Goal: Find specific page/section: Find specific page/section

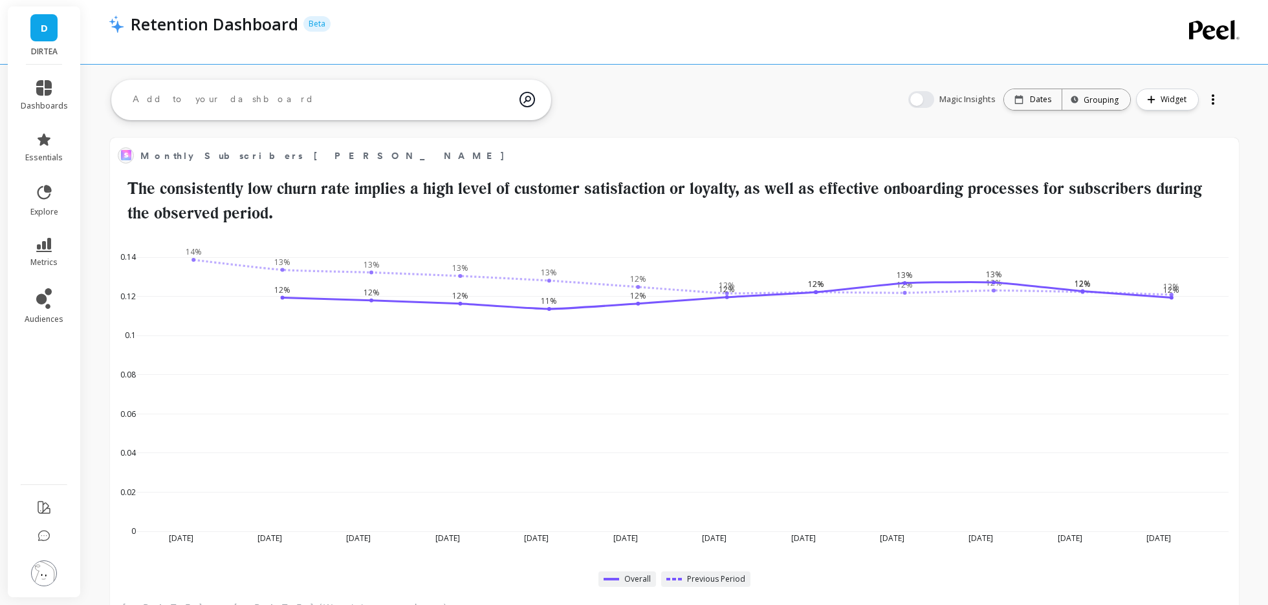
scroll to position [356, 1102]
click at [36, 92] on icon at bounding box center [44, 88] width 16 height 16
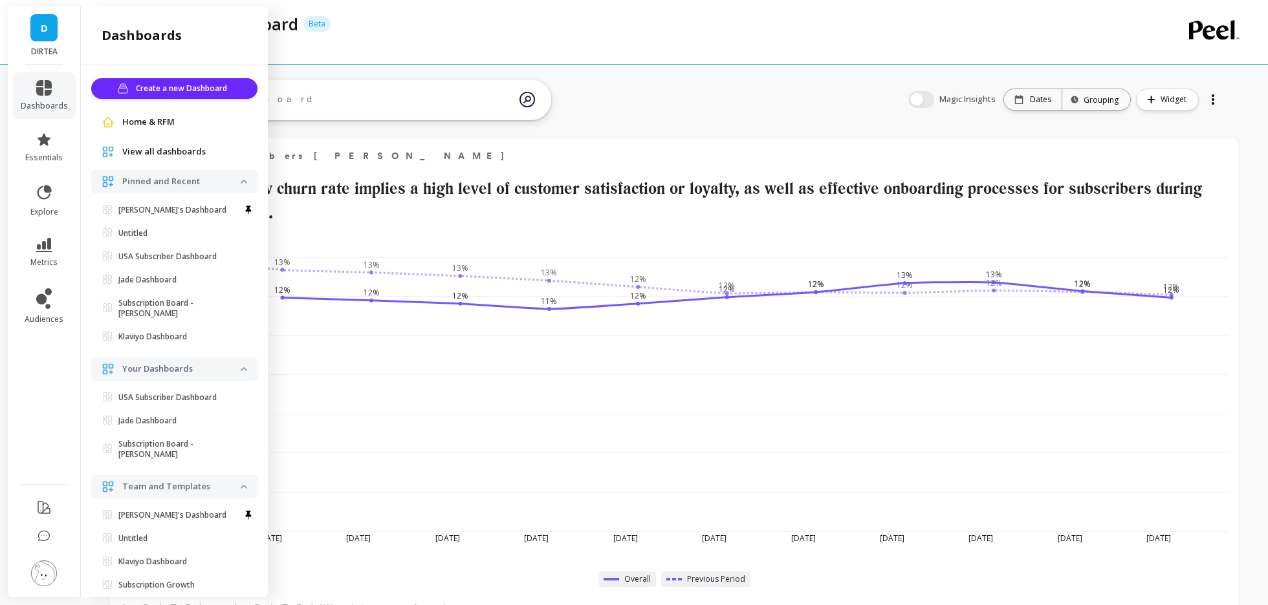
click at [185, 156] on span "View all dashboards" at bounding box center [163, 152] width 83 height 13
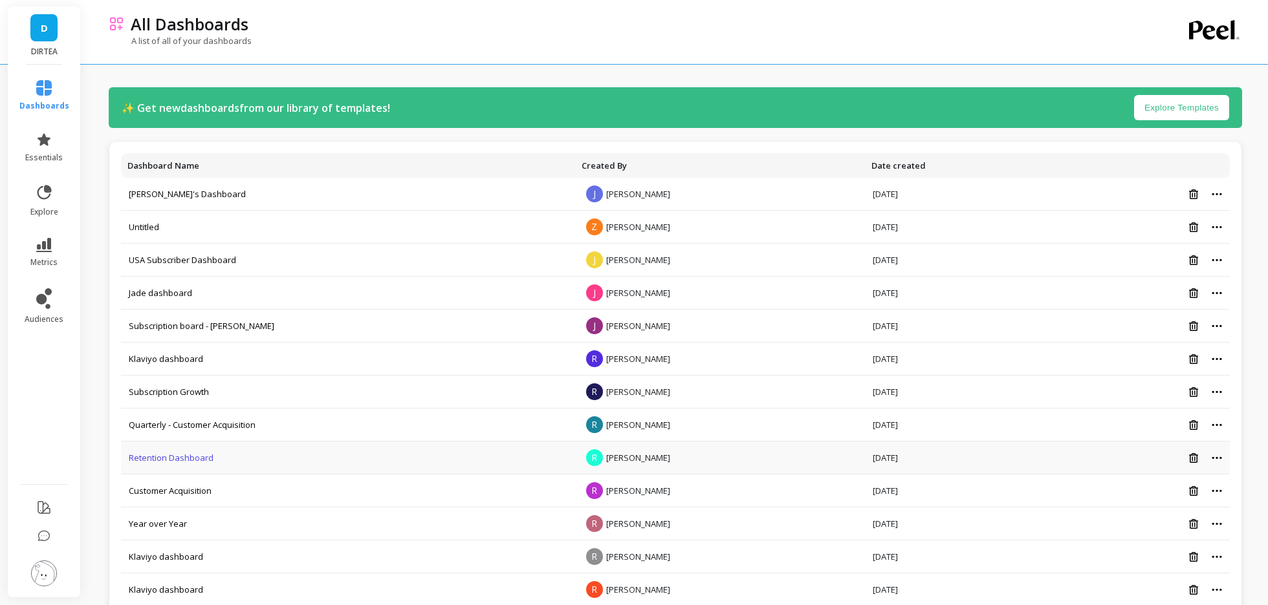
click at [160, 457] on link "Retention Dashboard" at bounding box center [171, 458] width 85 height 12
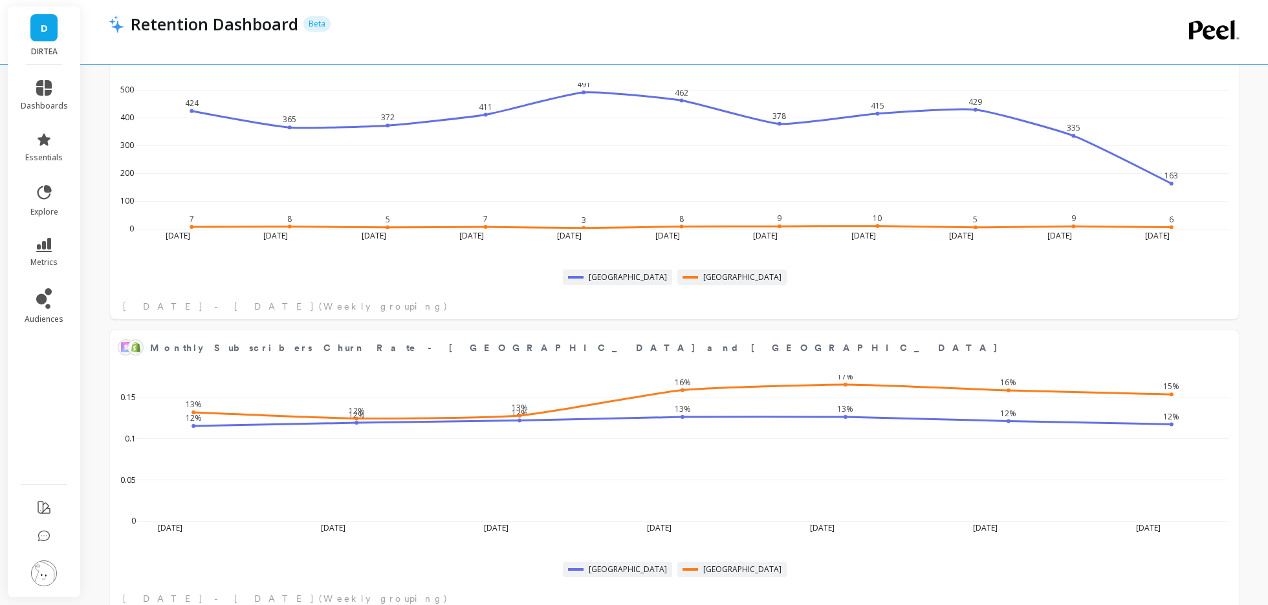
scroll to position [5299, 0]
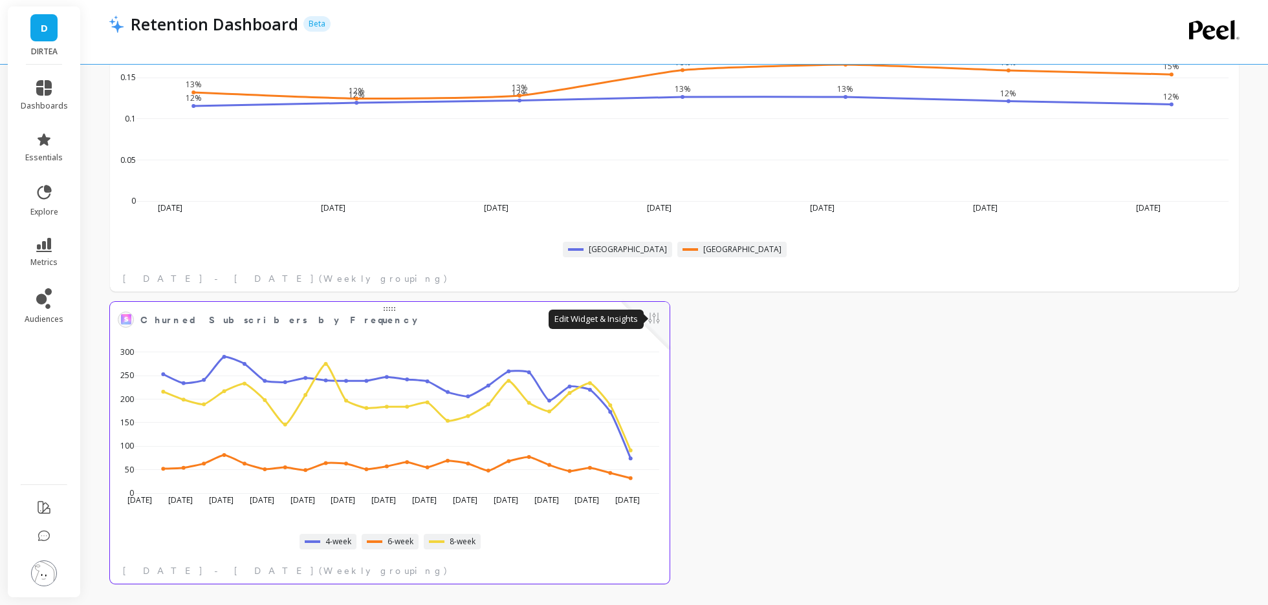
click at [657, 321] on button at bounding box center [654, 319] width 16 height 18
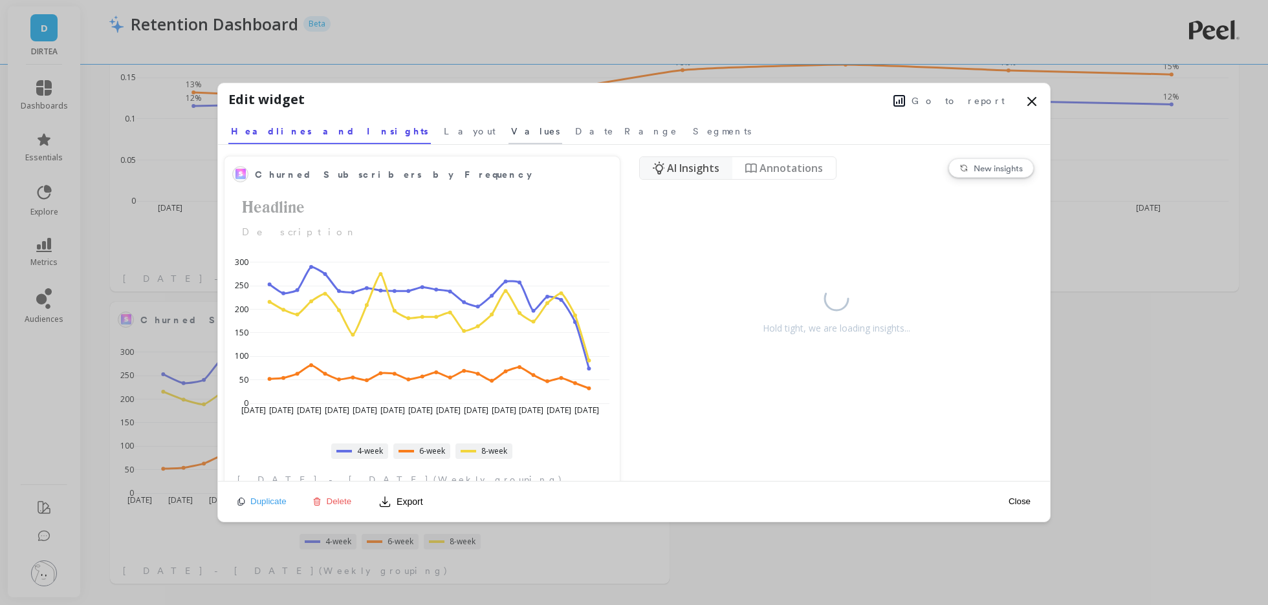
click at [511, 135] on span "Values" at bounding box center [535, 131] width 49 height 13
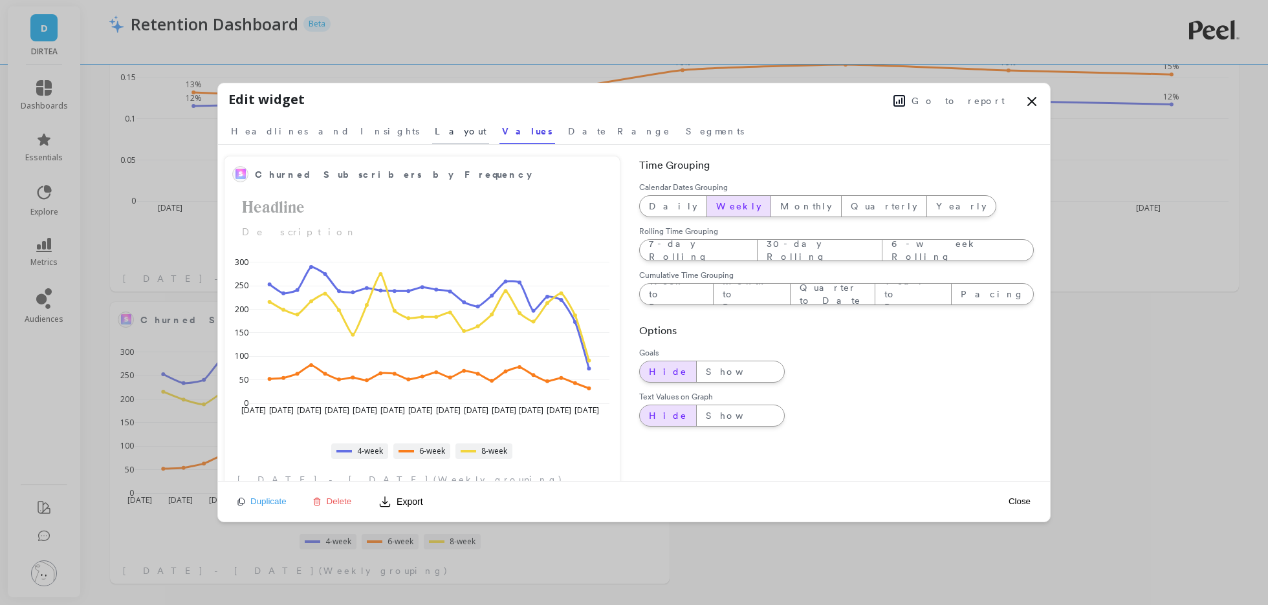
click at [435, 131] on span "Layout" at bounding box center [461, 131] width 52 height 13
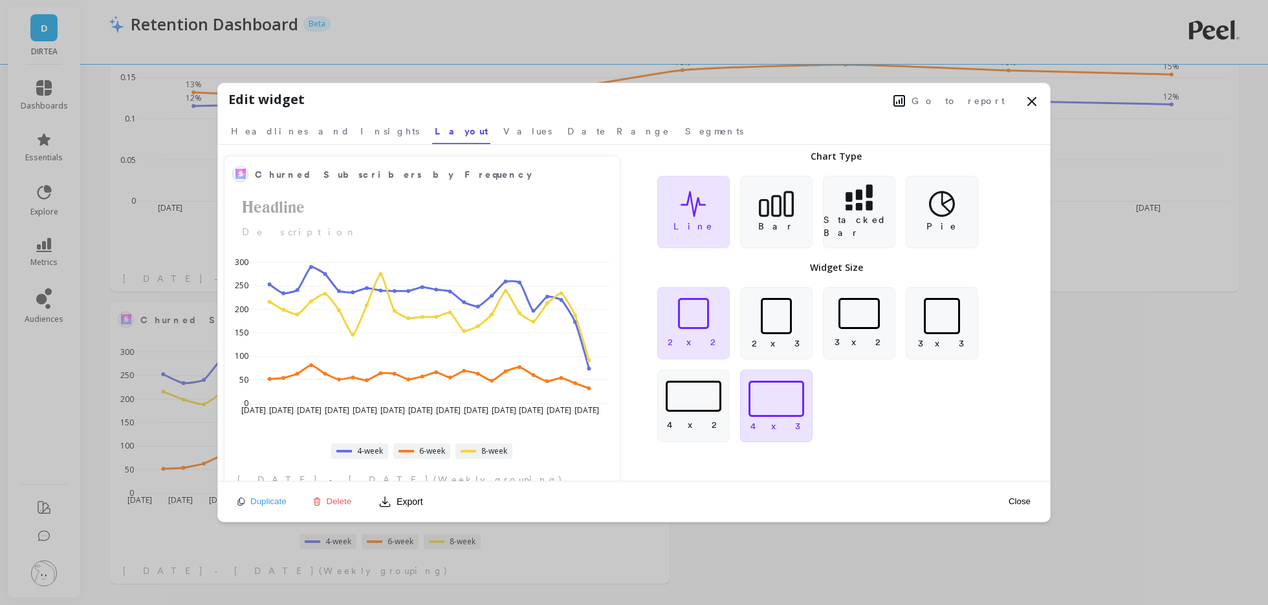
click at [761, 397] on div at bounding box center [776, 399] width 56 height 36
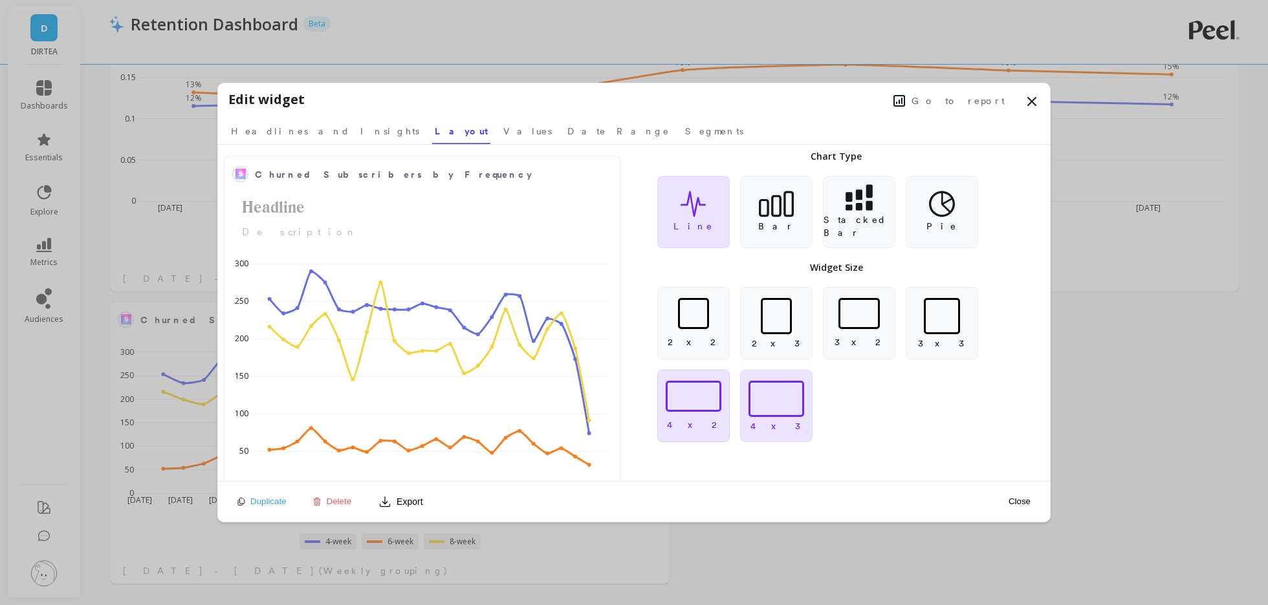
click at [719, 399] on div at bounding box center [694, 396] width 56 height 31
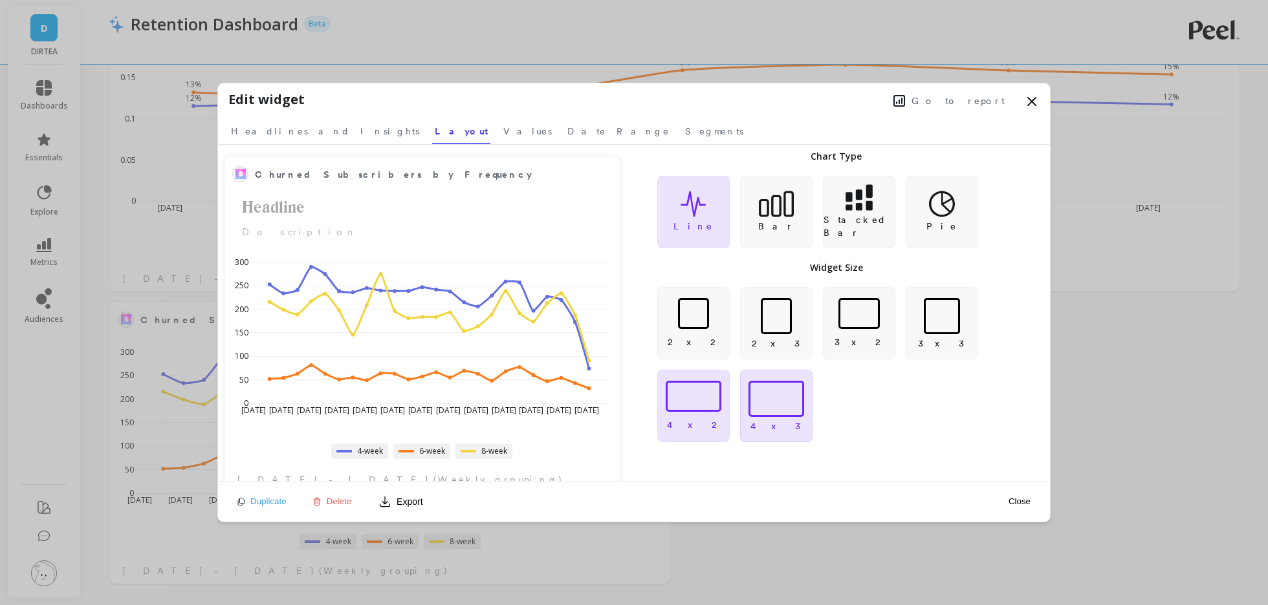
click at [765, 403] on div at bounding box center [776, 399] width 56 height 36
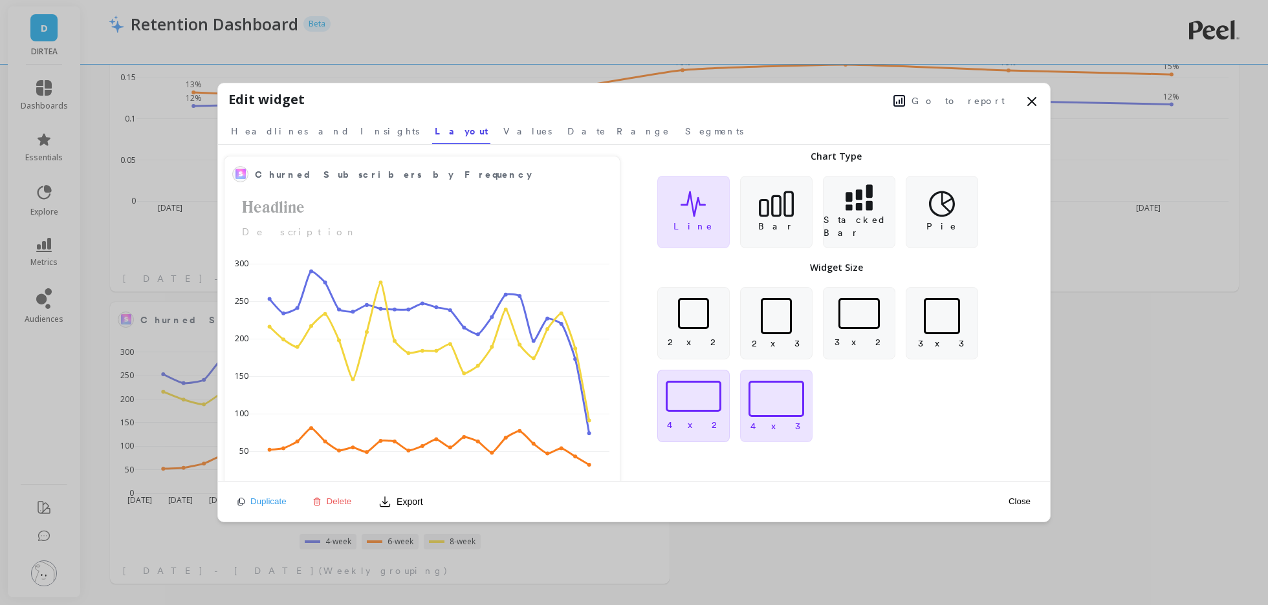
click at [699, 409] on div at bounding box center [694, 396] width 56 height 31
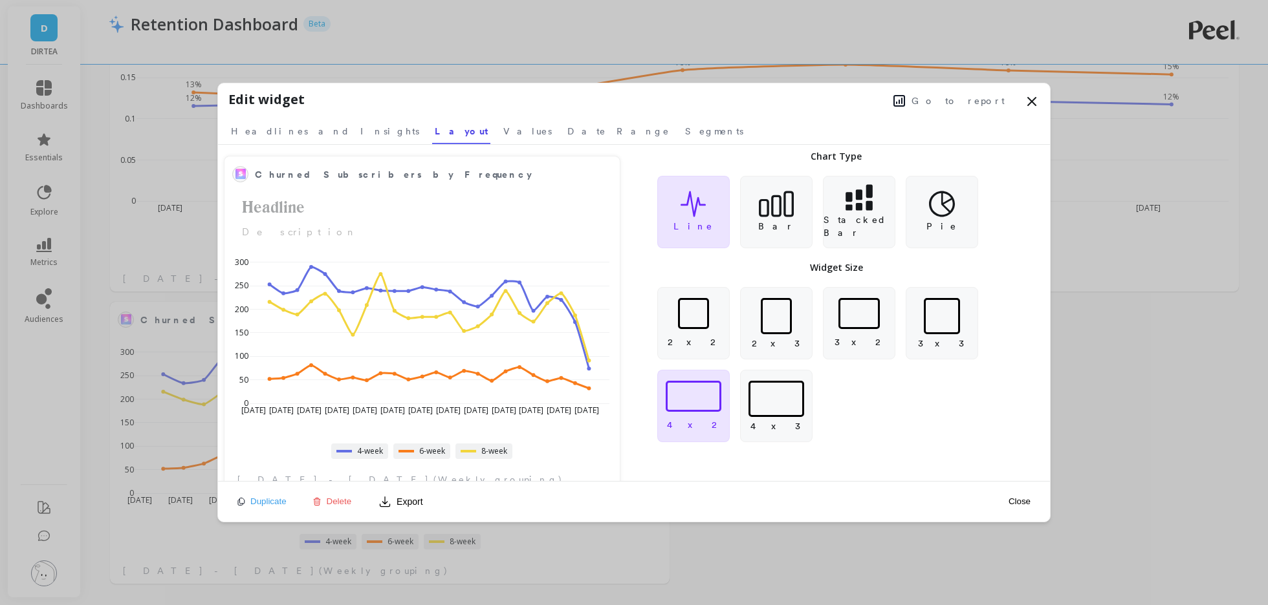
click at [1023, 498] on button "Close" at bounding box center [1020, 501] width 30 height 11
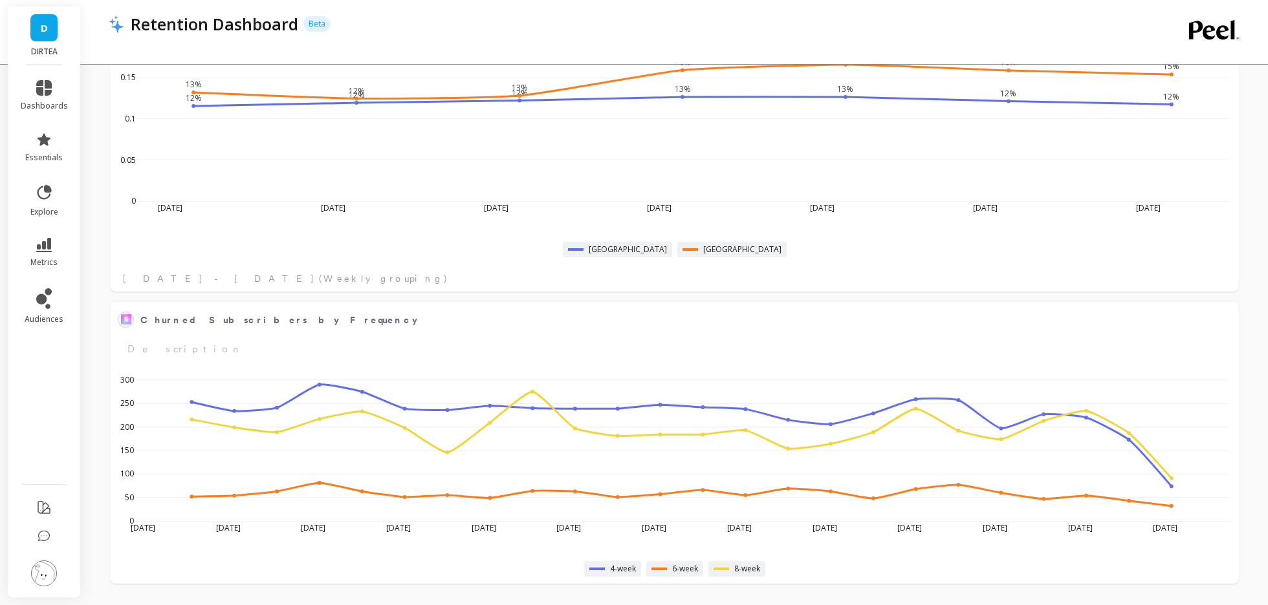
scroll to position [356, 1102]
click at [1221, 320] on button at bounding box center [1223, 319] width 16 height 18
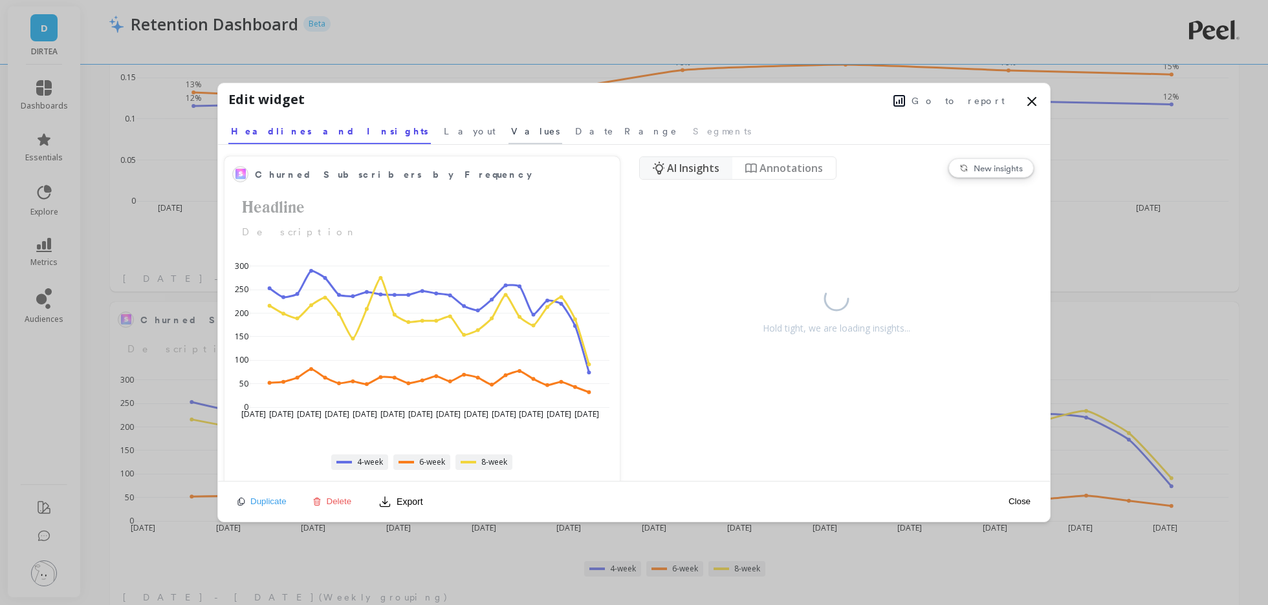
click at [511, 136] on span "Values" at bounding box center [535, 131] width 49 height 13
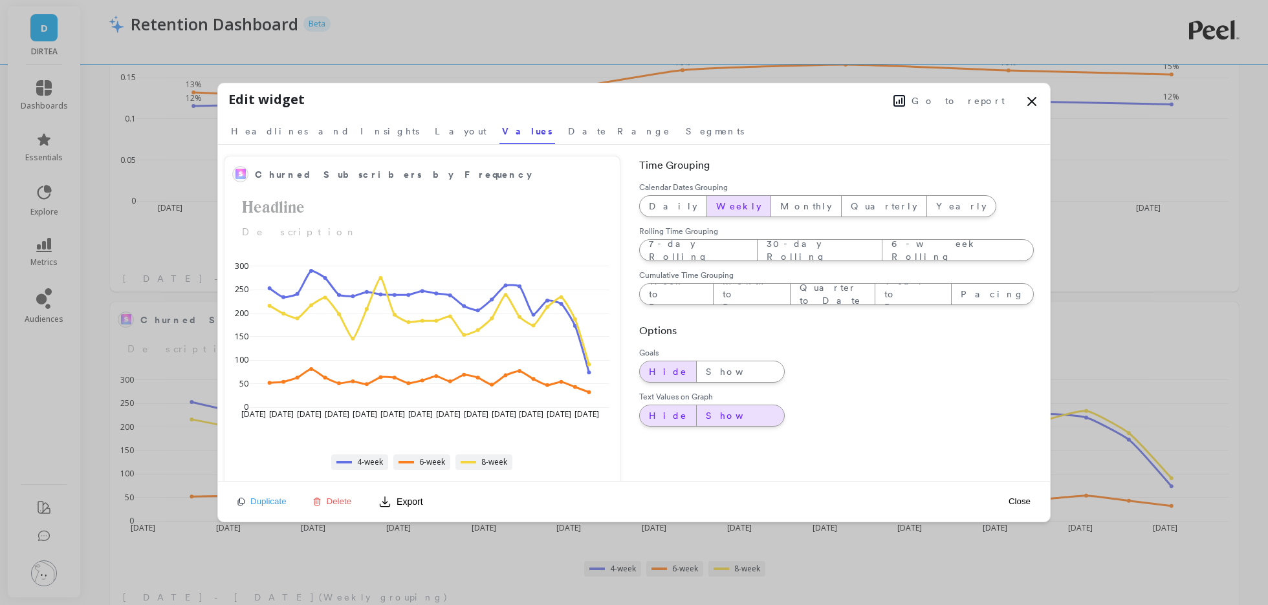
click at [706, 416] on span "Show" at bounding box center [740, 415] width 69 height 13
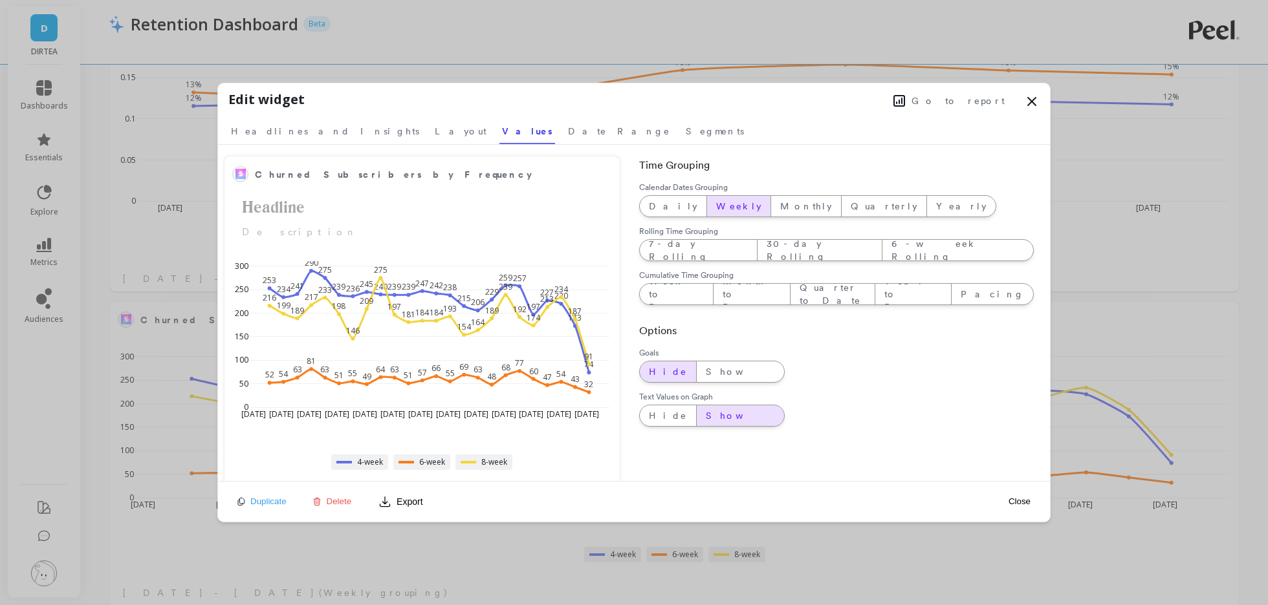
click at [1012, 499] on button "Close" at bounding box center [1020, 501] width 30 height 11
